Goal: Entertainment & Leisure: Consume media (video, audio)

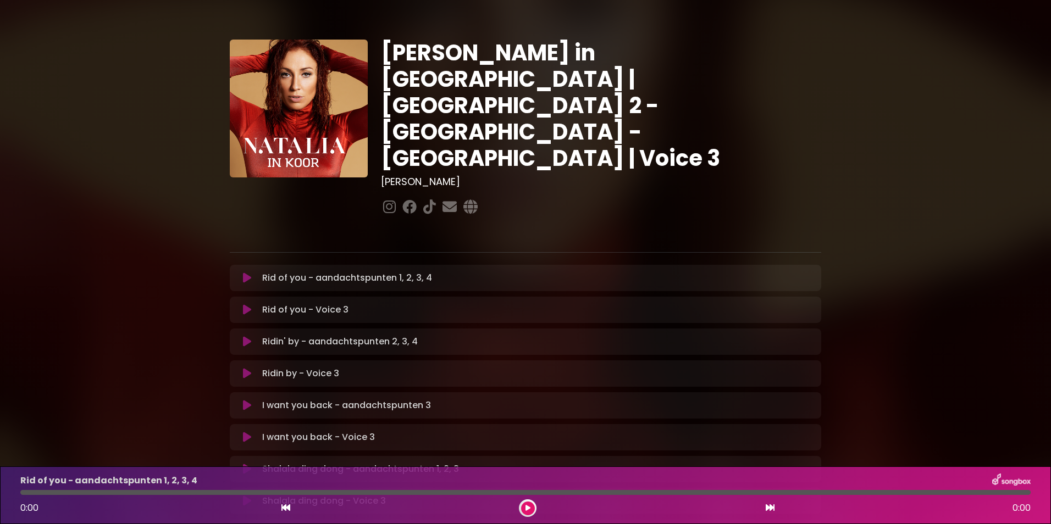
click at [244, 273] on icon at bounding box center [247, 278] width 8 height 11
click at [114, 337] on div "[PERSON_NAME] in [GEOGRAPHIC_DATA] | [GEOGRAPHIC_DATA] 2 - [GEOGRAPHIC_DATA] - …" at bounding box center [525, 528] width 1051 height 1030
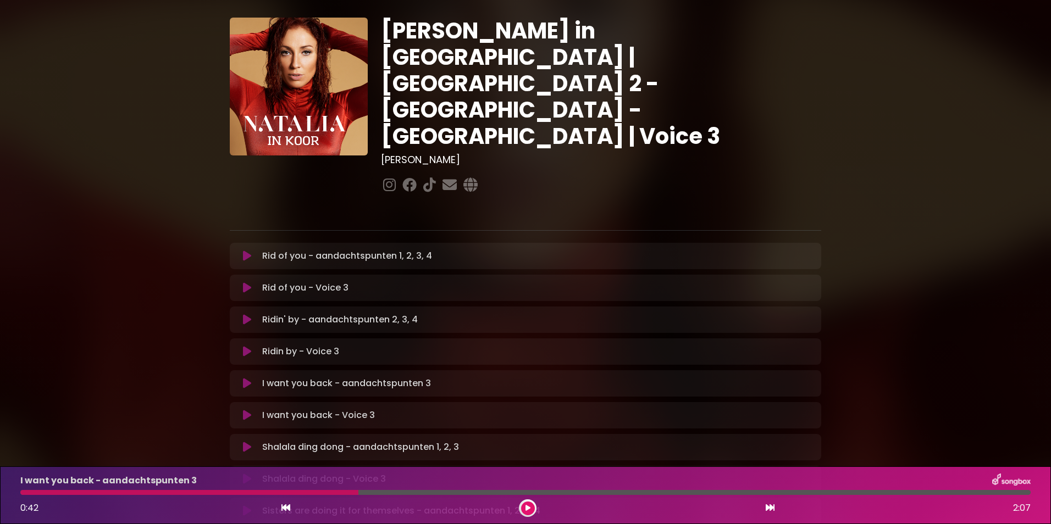
click at [208, 337] on div "[PERSON_NAME] in [GEOGRAPHIC_DATA] | [GEOGRAPHIC_DATA] 2 - [GEOGRAPHIC_DATA] - …" at bounding box center [525, 506] width 725 height 1030
drag, startPoint x: 188, startPoint y: 328, endPoint x: 193, endPoint y: 326, distance: 5.7
click at [193, 326] on div "[PERSON_NAME] in [GEOGRAPHIC_DATA] | [GEOGRAPHIC_DATA] 2 - [GEOGRAPHIC_DATA] - …" at bounding box center [525, 506] width 725 height 1030
drag, startPoint x: 223, startPoint y: 326, endPoint x: 262, endPoint y: 306, distance: 44.0
click at [262, 306] on div "[PERSON_NAME] in [GEOGRAPHIC_DATA] | [GEOGRAPHIC_DATA] 2 - [GEOGRAPHIC_DATA] - …" at bounding box center [525, 513] width 605 height 990
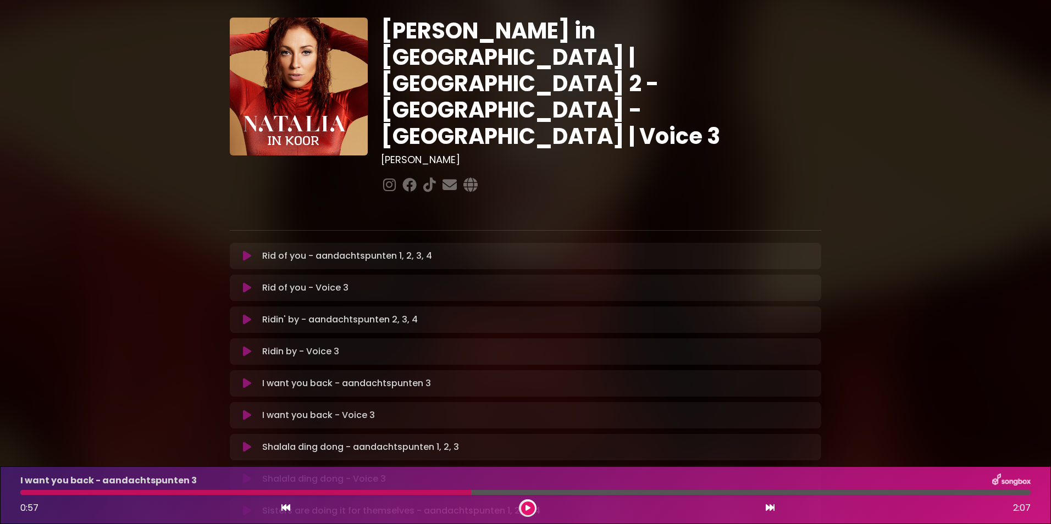
click at [167, 237] on div "[PERSON_NAME] in [GEOGRAPHIC_DATA] | [GEOGRAPHIC_DATA] 2 - [GEOGRAPHIC_DATA] - …" at bounding box center [525, 506] width 725 height 1030
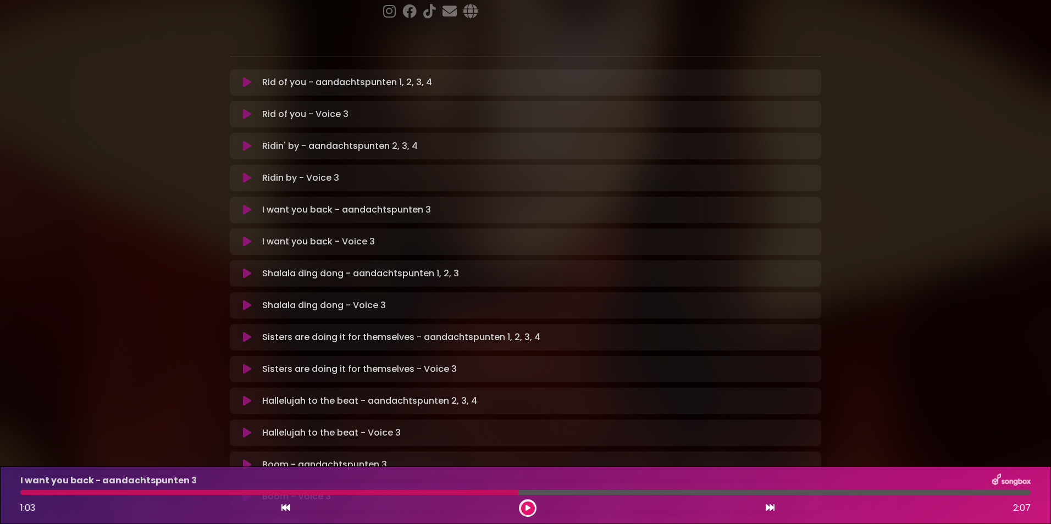
scroll to position [198, 0]
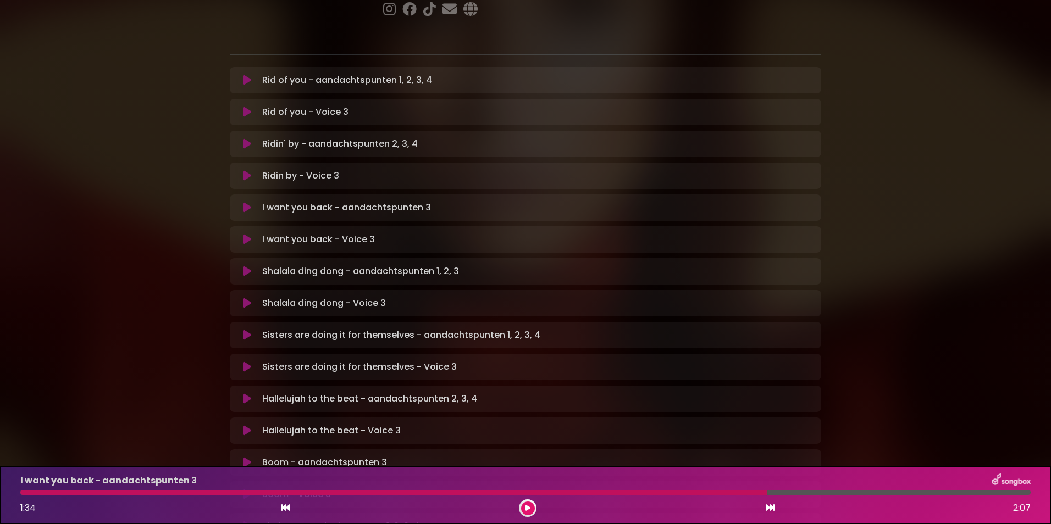
click at [245, 234] on icon at bounding box center [247, 239] width 8 height 11
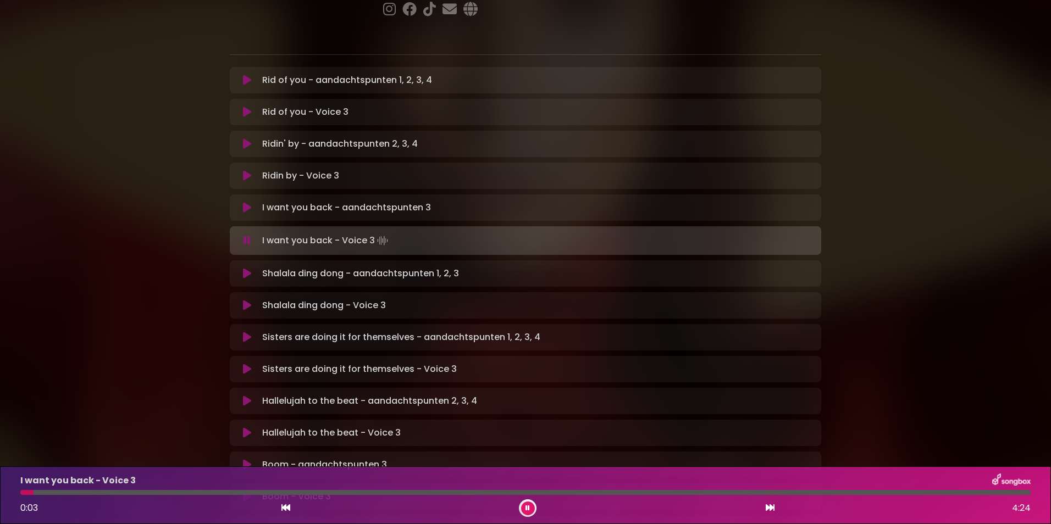
click at [184, 173] on div "[PERSON_NAME] in [GEOGRAPHIC_DATA] | [GEOGRAPHIC_DATA] 2 - [GEOGRAPHIC_DATA] - …" at bounding box center [525, 331] width 725 height 1032
drag, startPoint x: 169, startPoint y: 178, endPoint x: 178, endPoint y: 170, distance: 12.1
click at [178, 170] on div "[PERSON_NAME] in [GEOGRAPHIC_DATA] | [GEOGRAPHIC_DATA] 2 - [GEOGRAPHIC_DATA] - …" at bounding box center [525, 331] width 725 height 1032
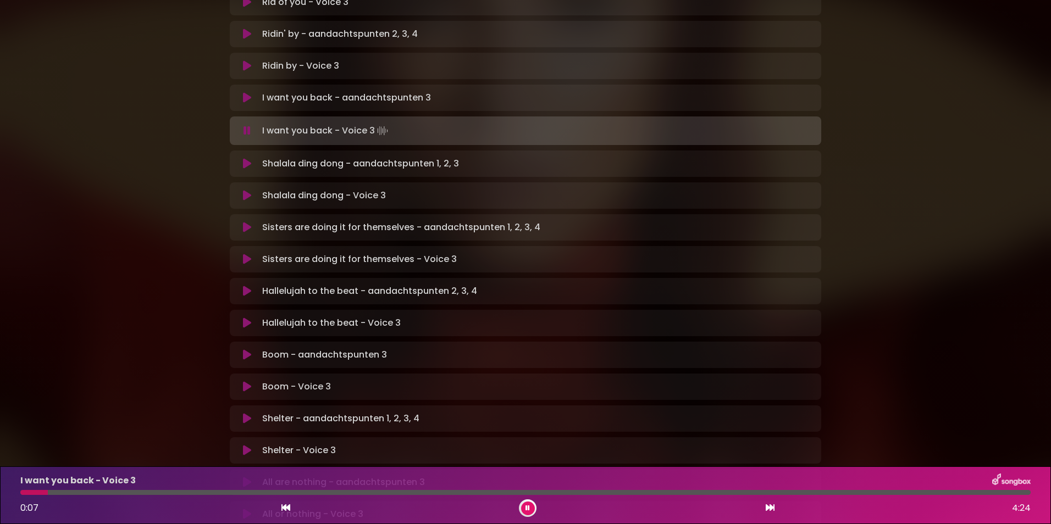
scroll to position [330, 0]
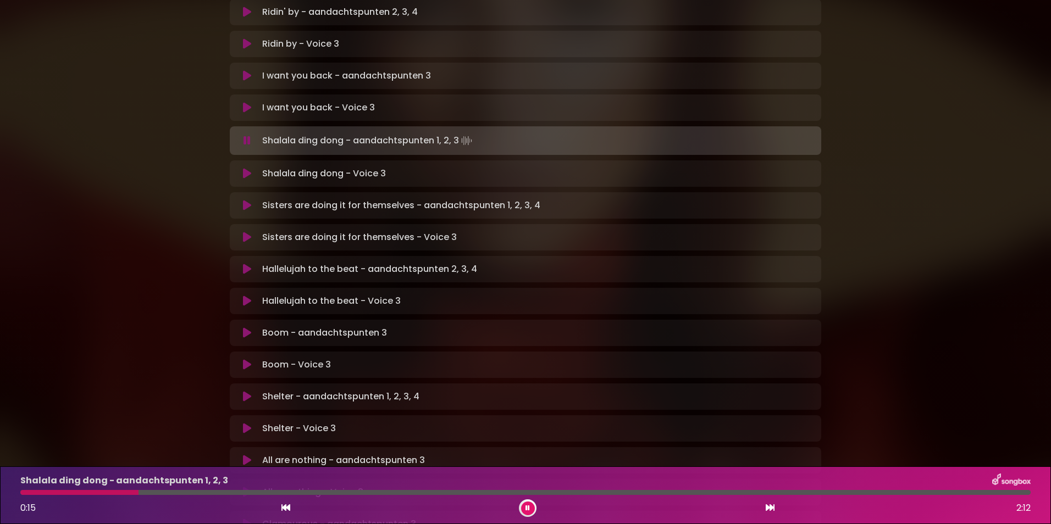
click at [246, 168] on icon at bounding box center [247, 173] width 8 height 11
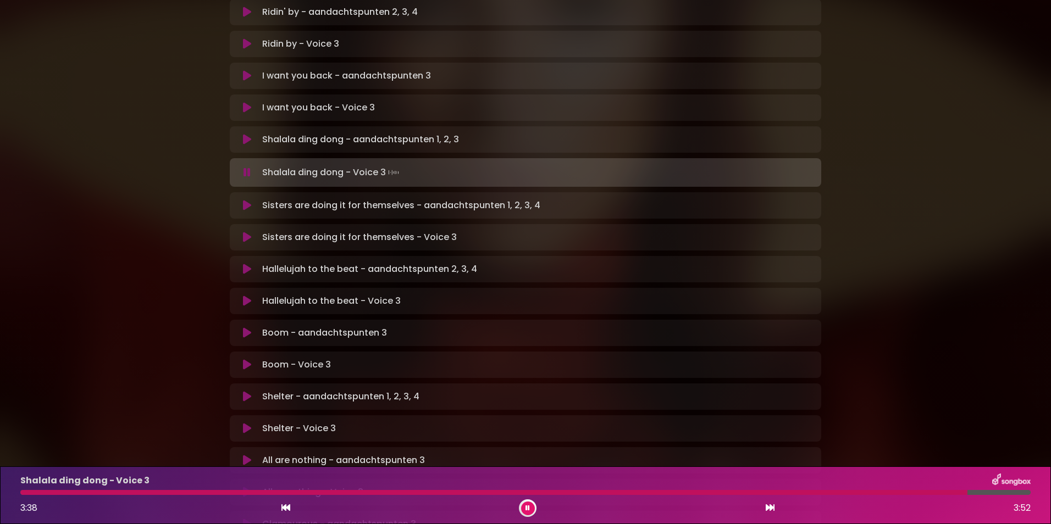
click at [127, 155] on div "[PERSON_NAME] in [GEOGRAPHIC_DATA] | [GEOGRAPHIC_DATA] 2 - [GEOGRAPHIC_DATA] - …" at bounding box center [525, 199] width 1051 height 1032
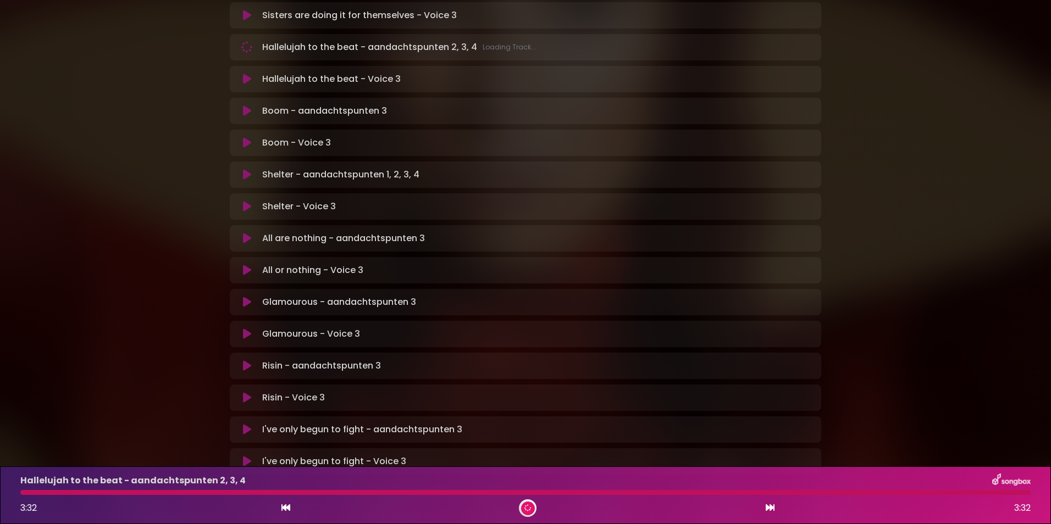
scroll to position [547, 0]
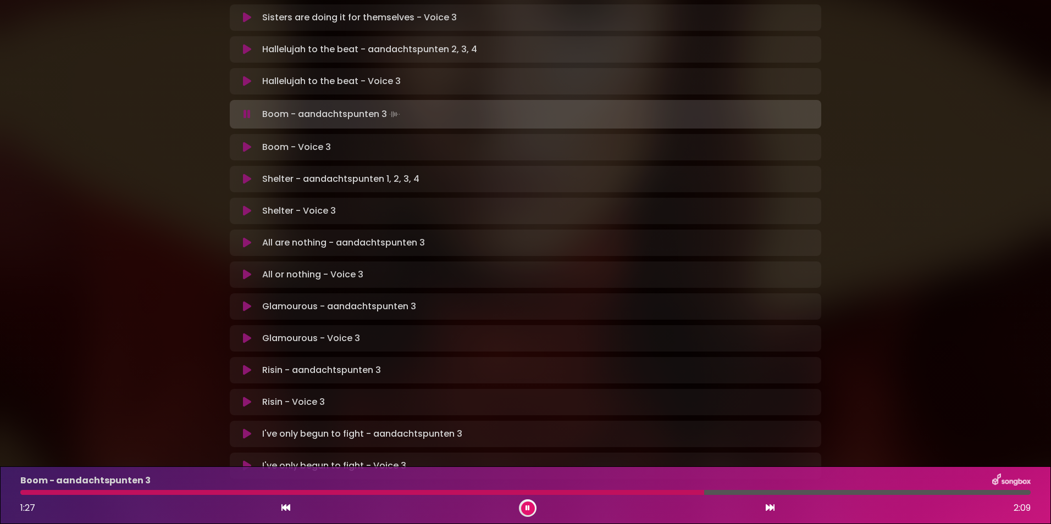
click at [244, 142] on icon at bounding box center [247, 147] width 8 height 11
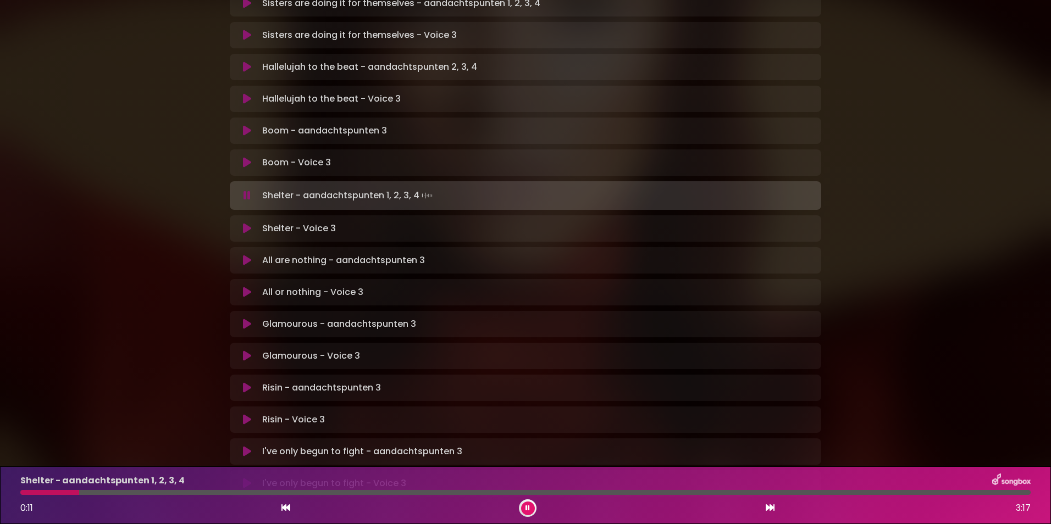
scroll to position [590, 0]
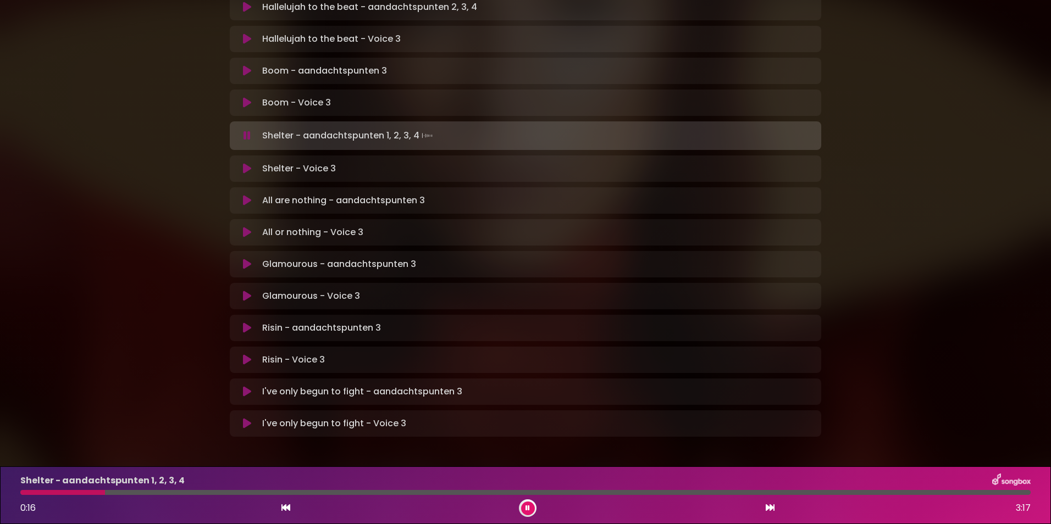
click at [240, 163] on button at bounding box center [246, 168] width 21 height 11
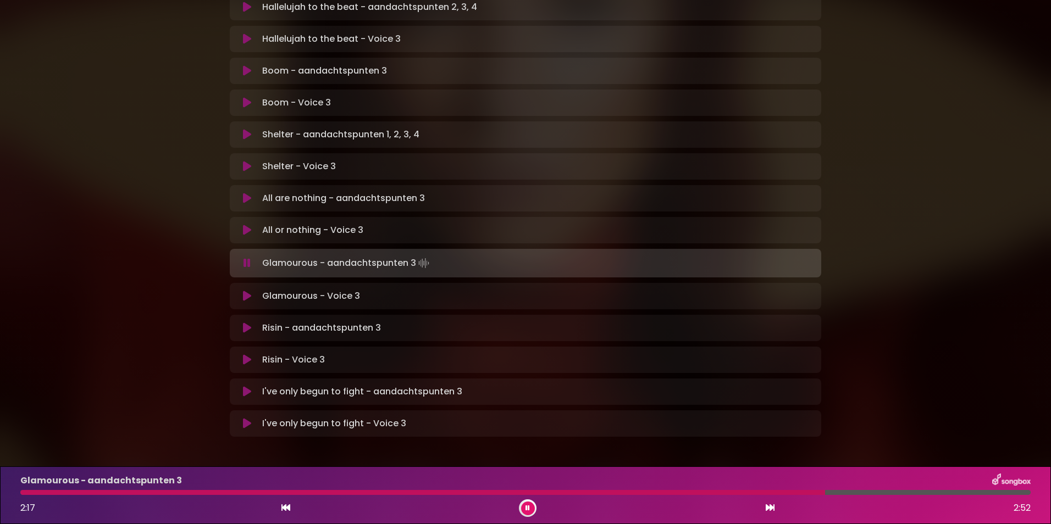
click at [239, 291] on button at bounding box center [246, 296] width 21 height 11
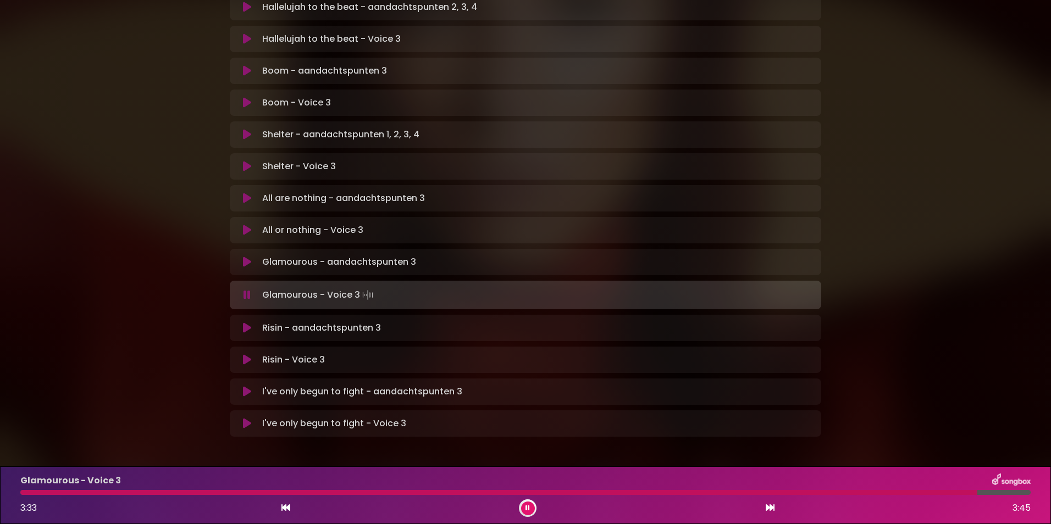
click at [887, 491] on div at bounding box center [498, 492] width 957 height 5
click at [525, 508] on icon at bounding box center [527, 508] width 5 height 7
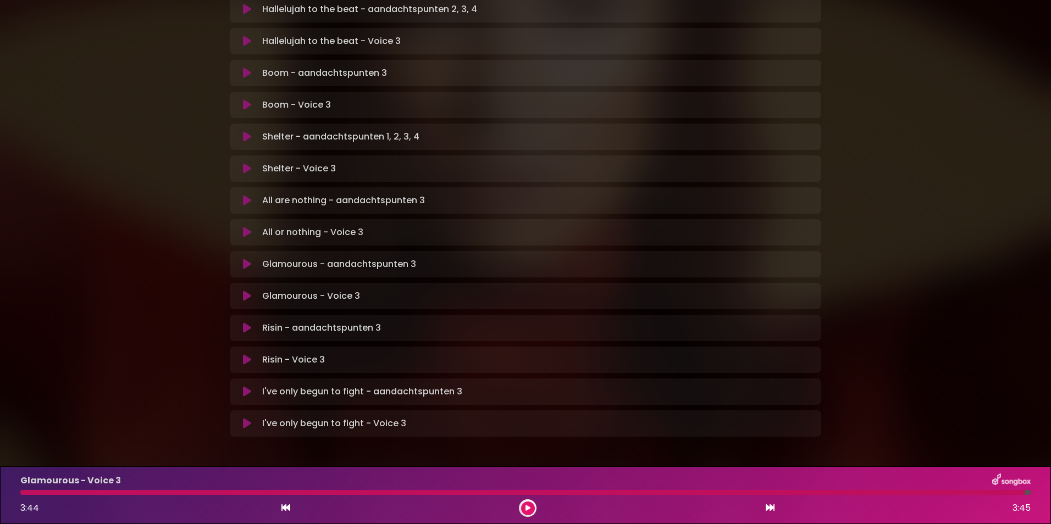
click at [525, 508] on icon at bounding box center [528, 508] width 8 height 7
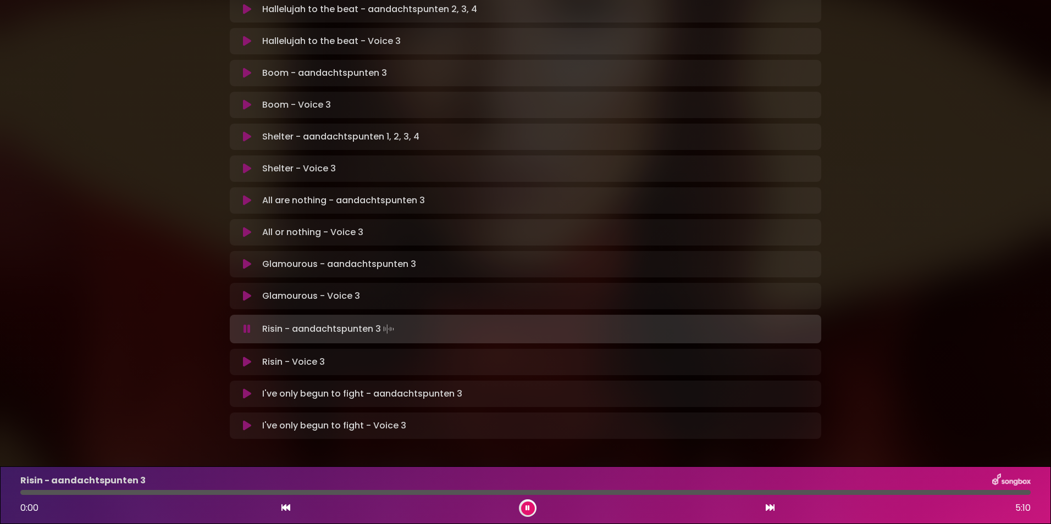
scroll to position [590, 0]
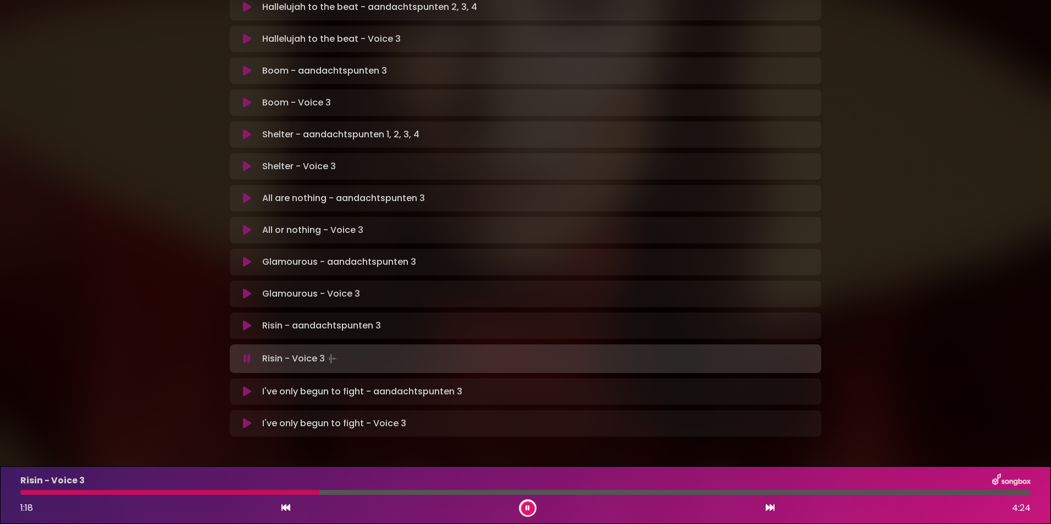
click at [250, 491] on div at bounding box center [169, 492] width 299 height 5
click at [250, 495] on div at bounding box center [148, 492] width 256 height 5
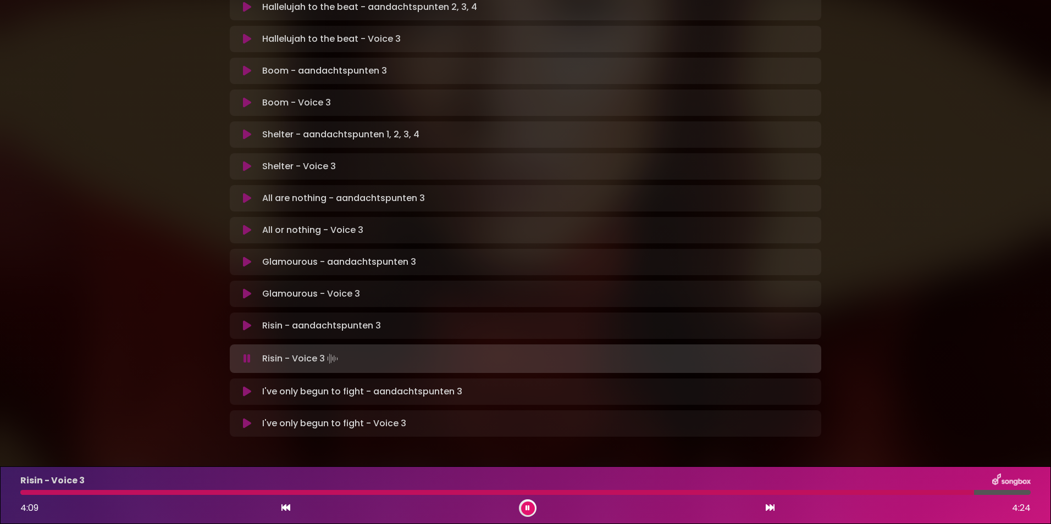
click at [854, 491] on div at bounding box center [496, 492] width 953 height 5
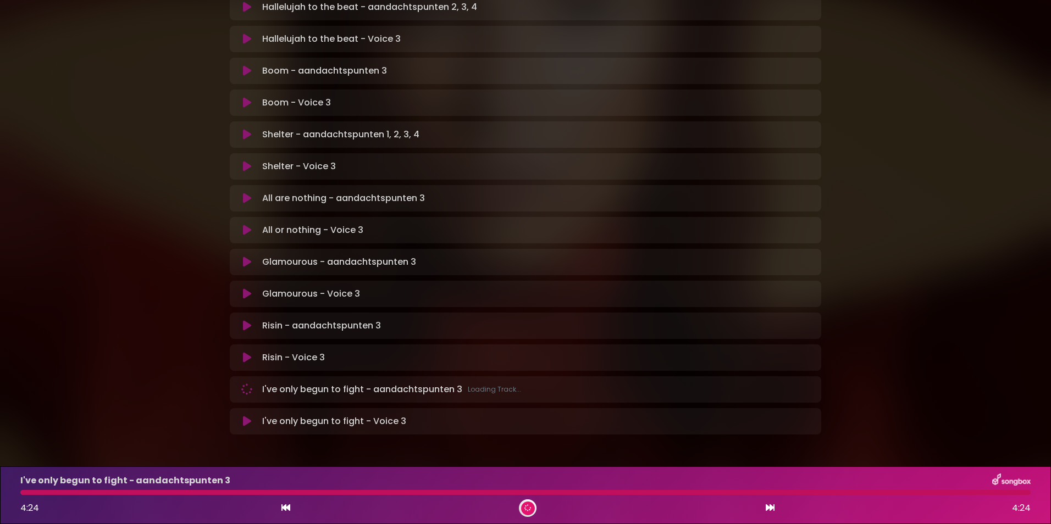
scroll to position [587, 0]
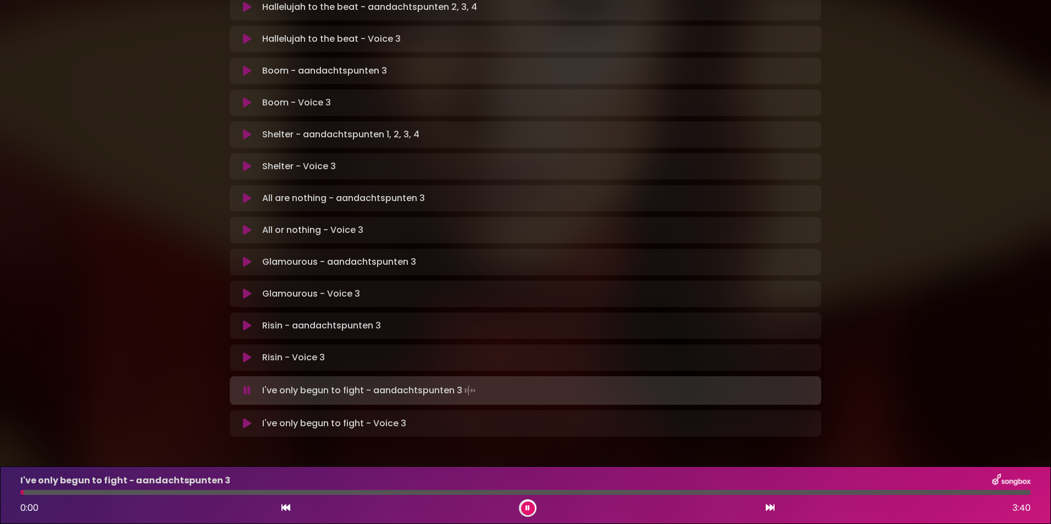
click at [248, 384] on icon at bounding box center [247, 390] width 12 height 13
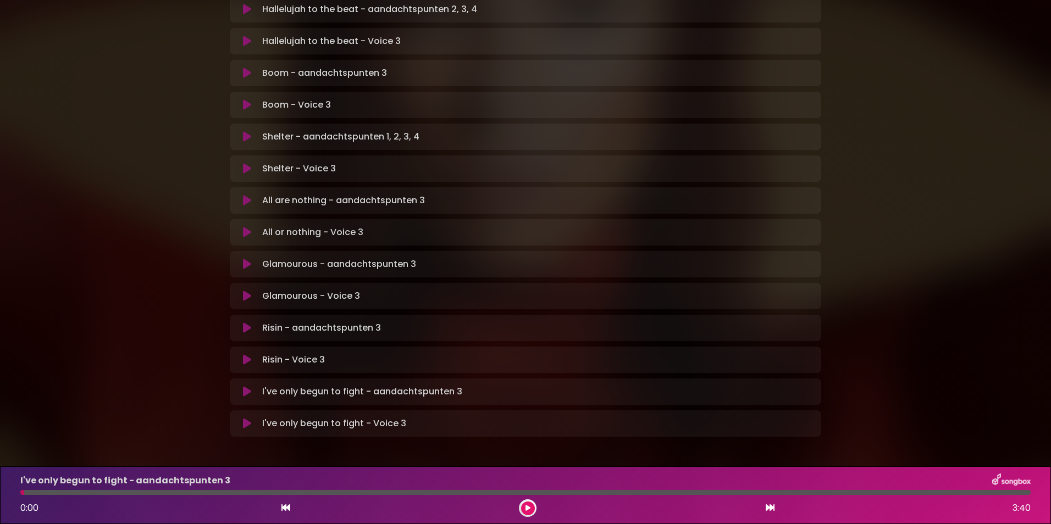
click at [248, 385] on icon at bounding box center [247, 392] width 14 height 14
